Goal: Task Accomplishment & Management: Use online tool/utility

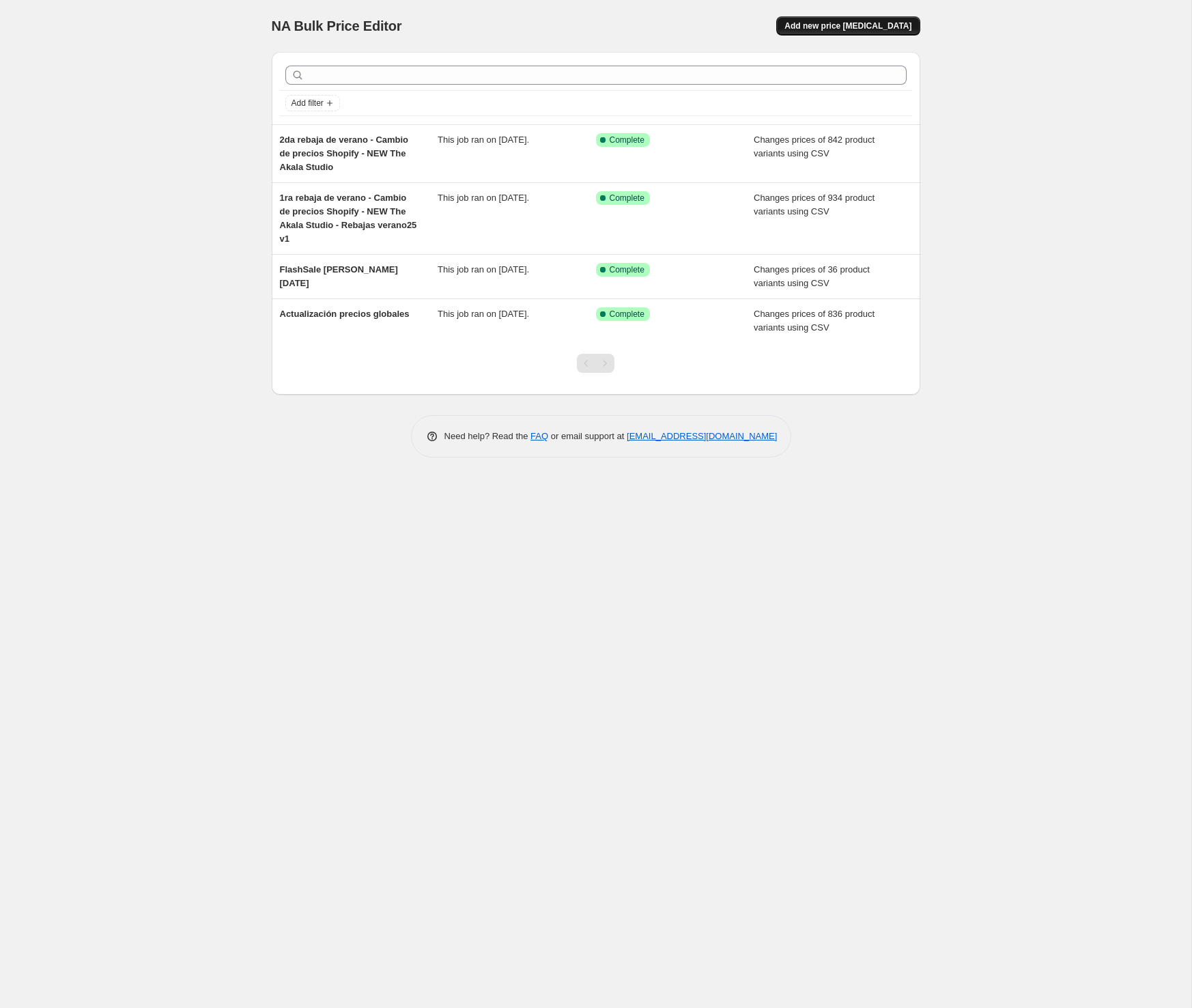
click at [815, 33] on button "Add new price [MEDICAL_DATA]" at bounding box center [848, 25] width 144 height 19
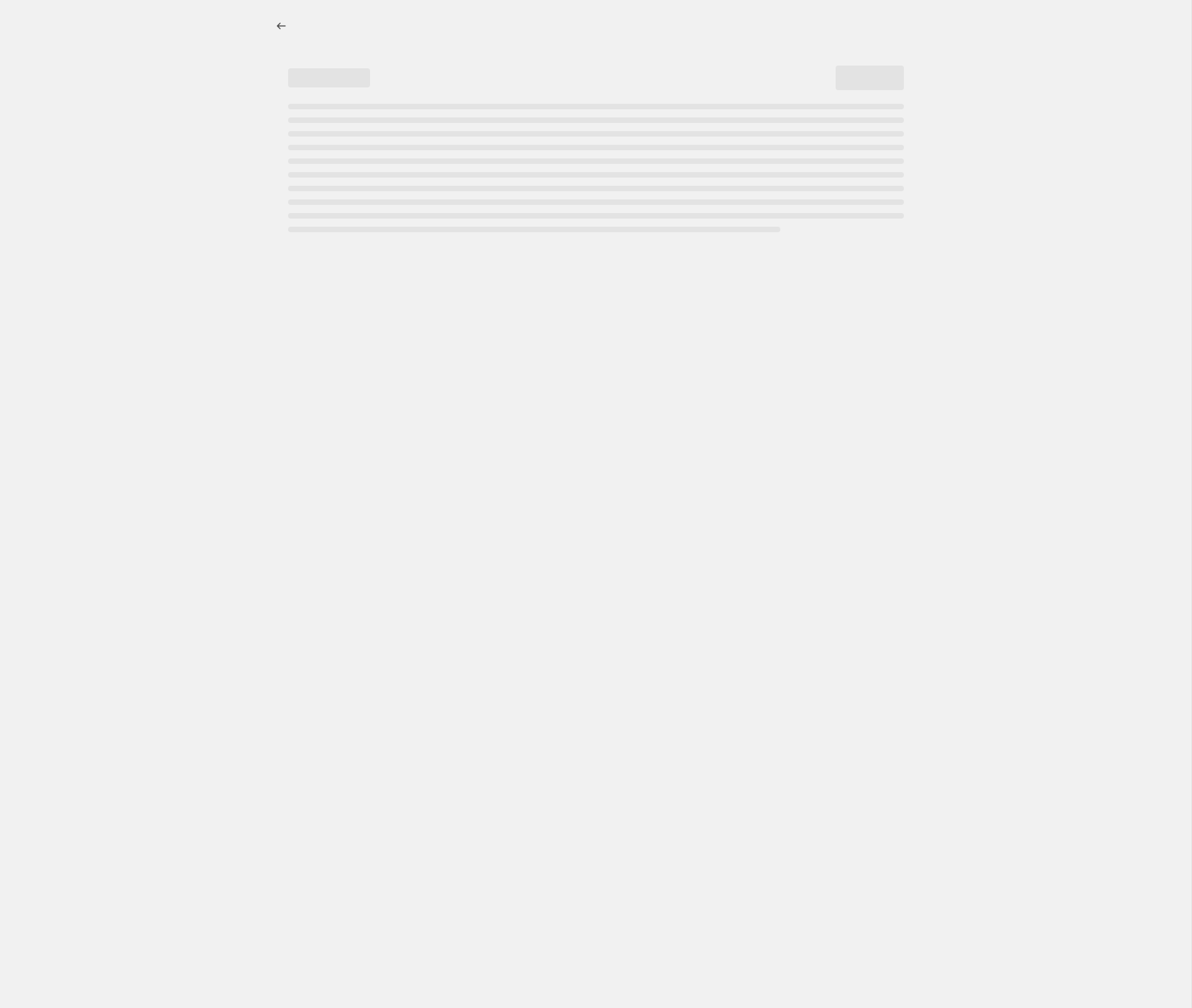
select select "percentage"
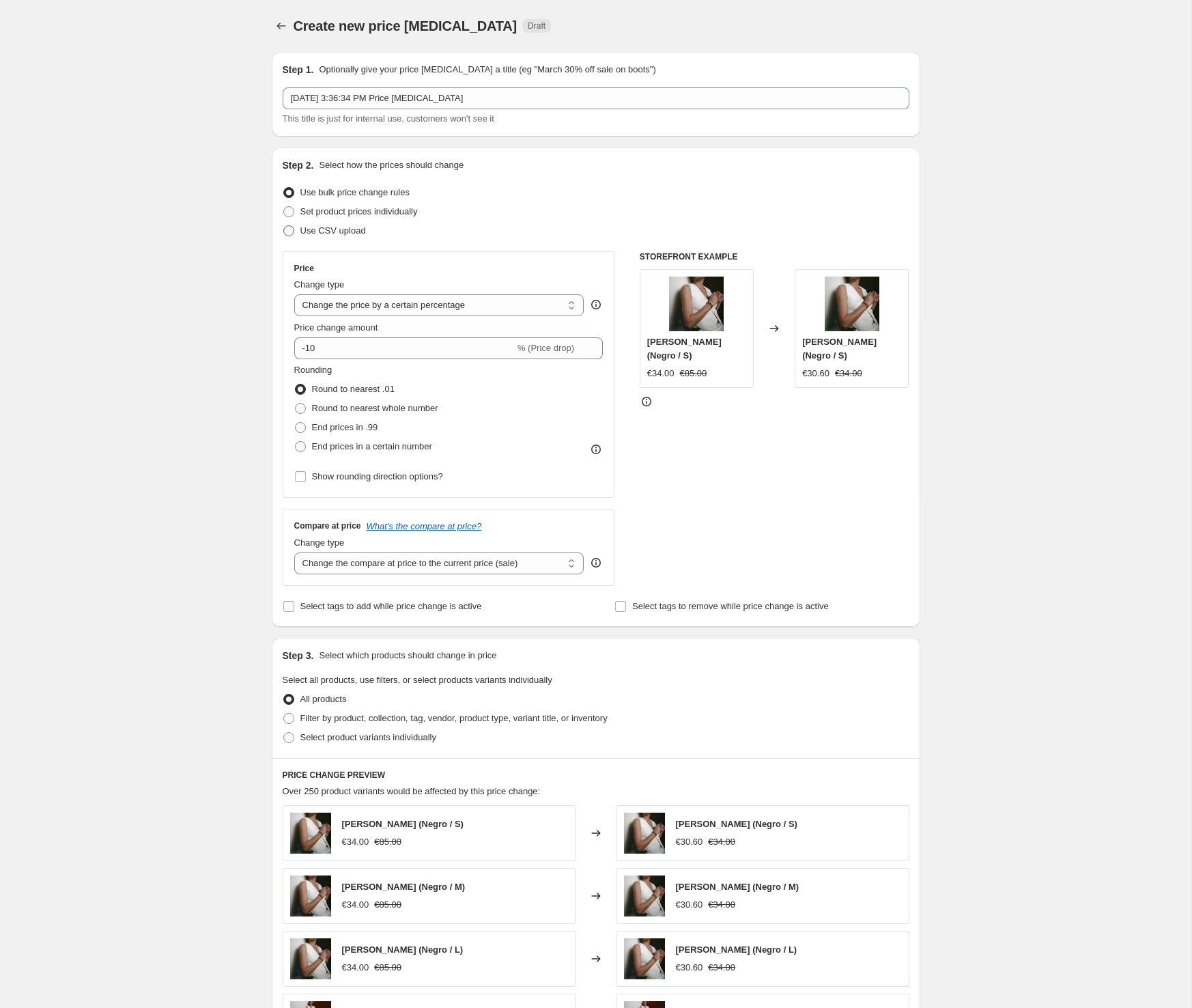
click at [356, 230] on span "Use CSV upload" at bounding box center [333, 230] width 66 height 10
click at [284, 226] on input "Use CSV upload" at bounding box center [284, 225] width 1 height 1
radio input "true"
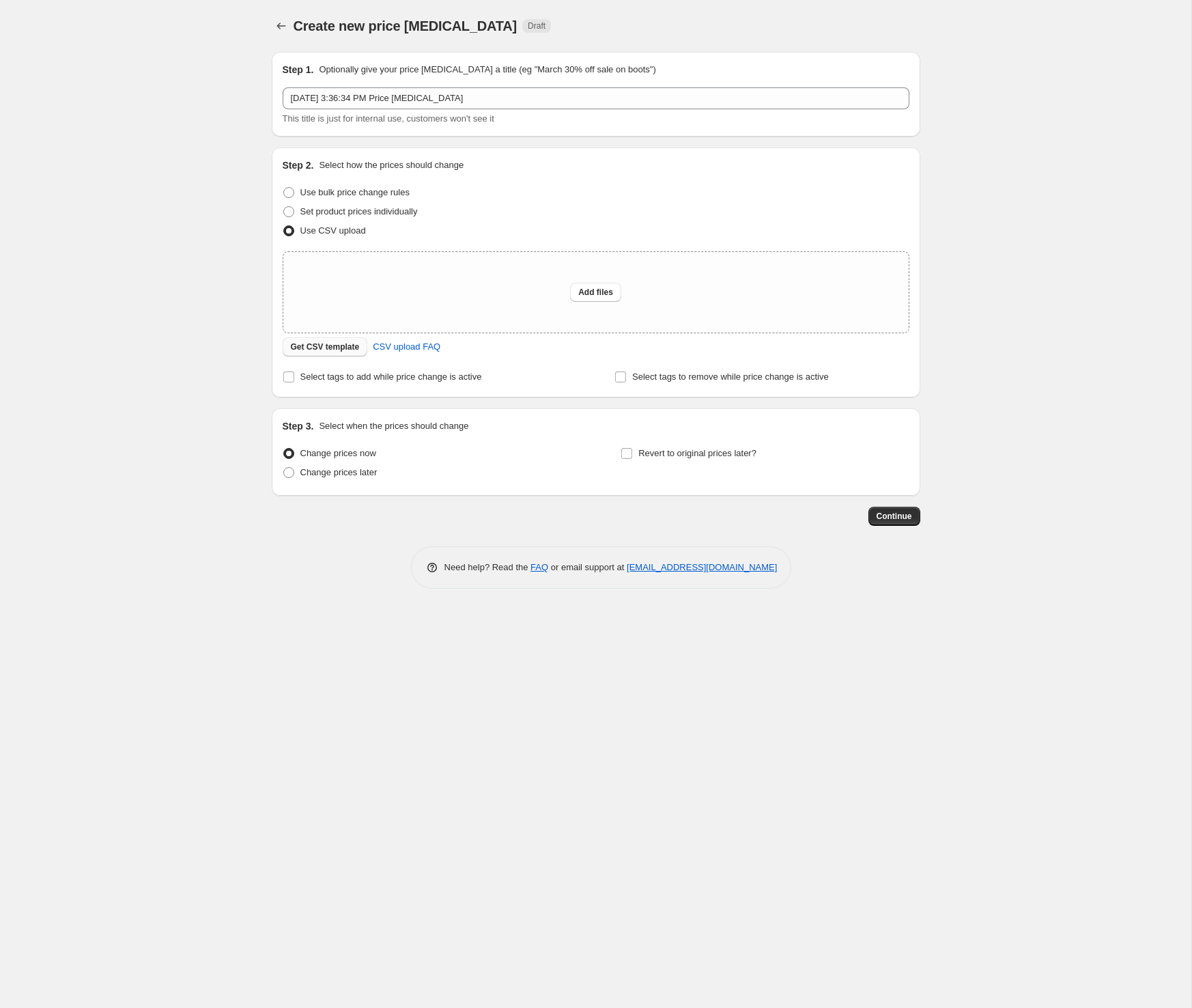
click at [351, 349] on span "Get CSV template" at bounding box center [325, 346] width 69 height 11
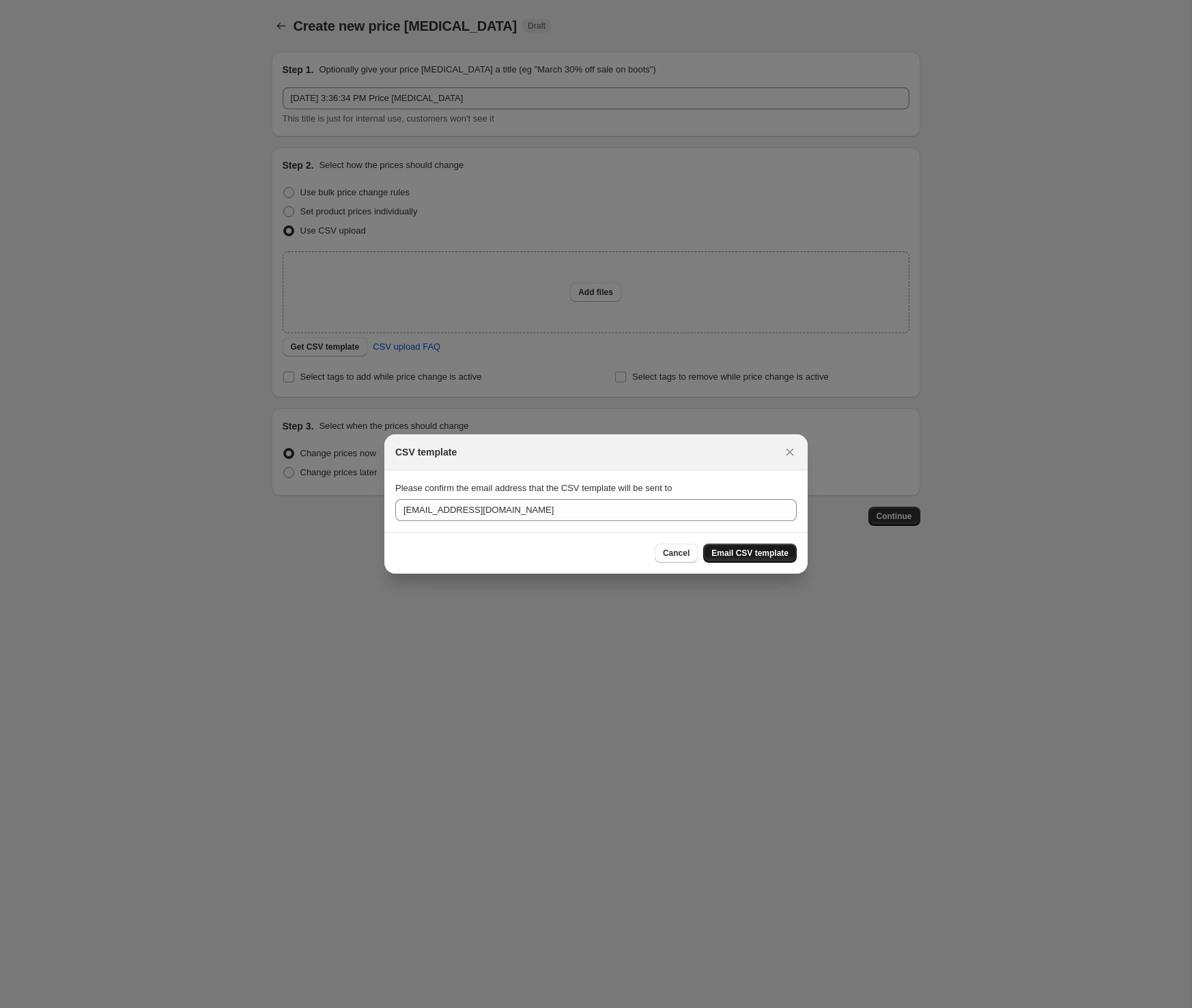
click at [747, 553] on span "Email CSV template" at bounding box center [749, 553] width 77 height 11
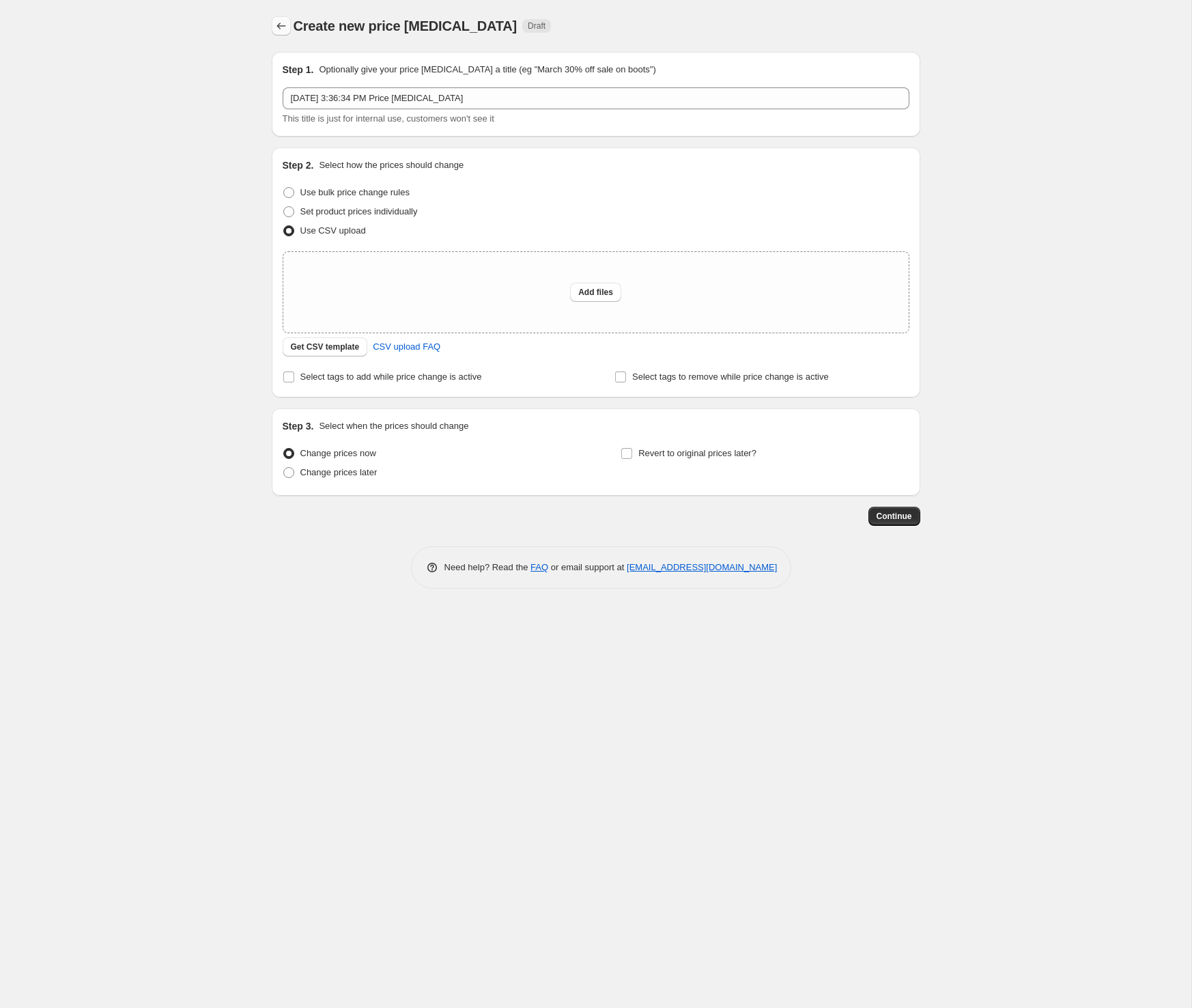
click at [281, 28] on icon "Price change jobs" at bounding box center [281, 25] width 13 height 13
